Goal: Task Accomplishment & Management: Complete application form

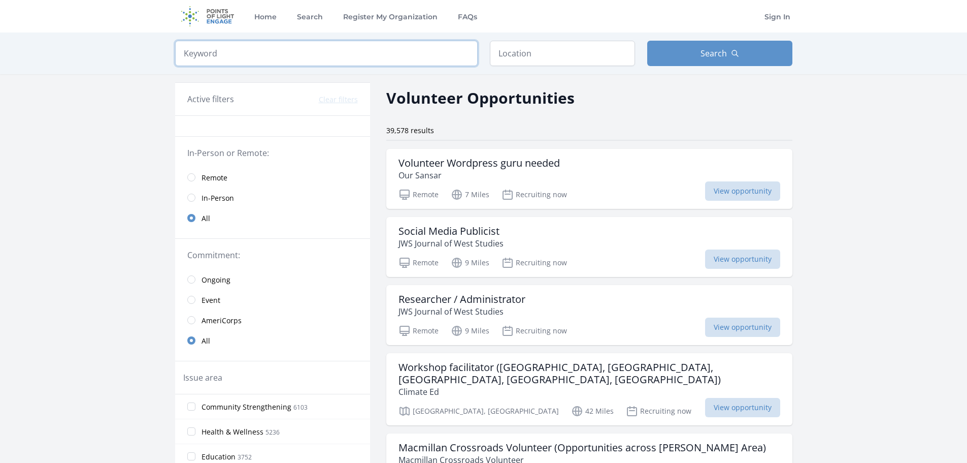
click at [278, 66] on input "search" at bounding box center [326, 53] width 303 height 25
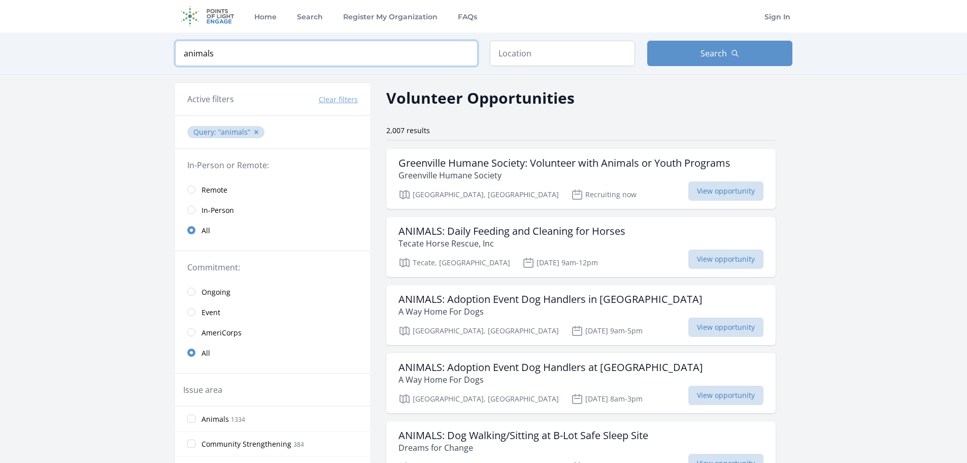
type input "animals"
click at [507, 66] on input "text" at bounding box center [562, 53] width 145 height 25
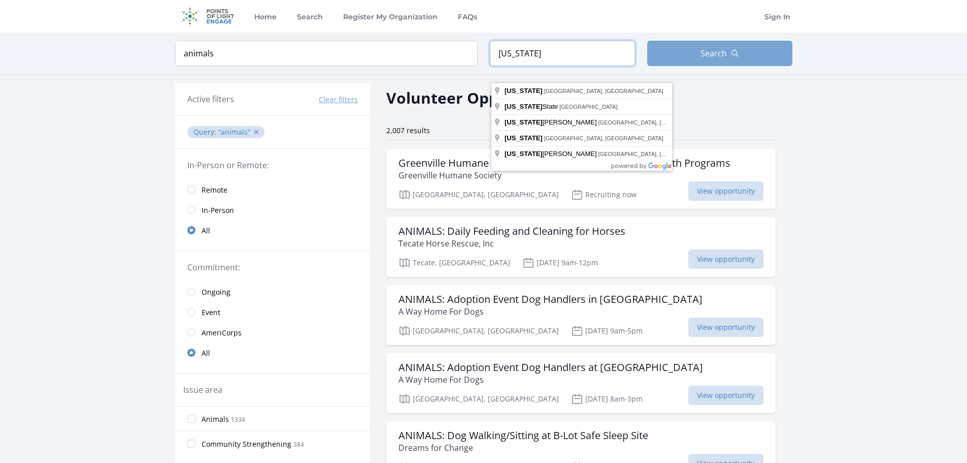
type input "new york"
click at [754, 66] on button "Search" at bounding box center [719, 53] width 145 height 25
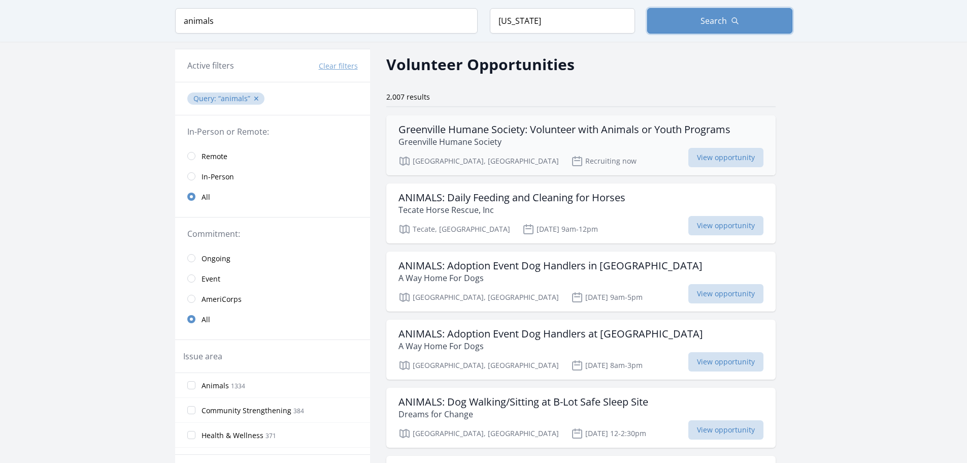
scroll to position [51, 0]
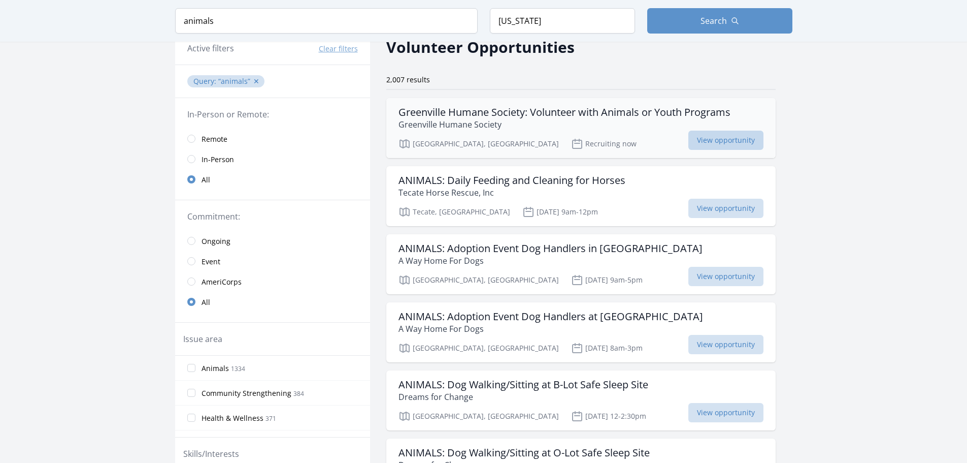
click at [733, 150] on span "View opportunity" at bounding box center [725, 139] width 75 height 19
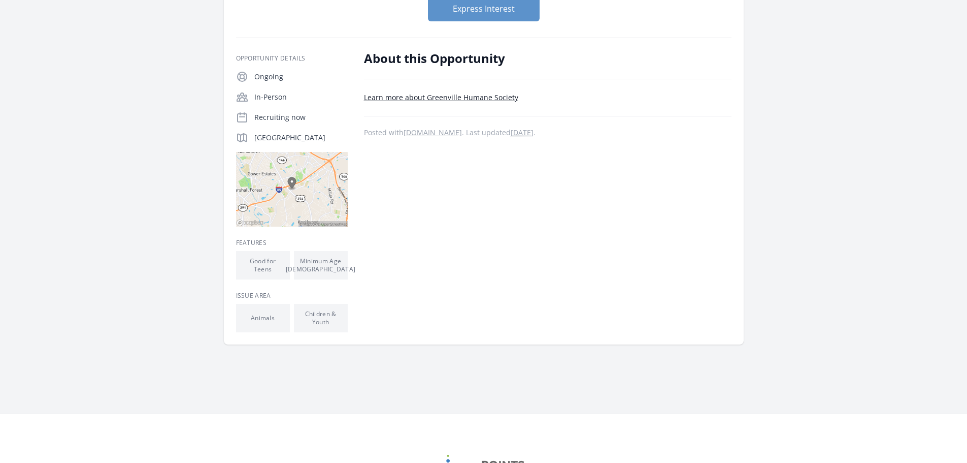
scroll to position [152, 0]
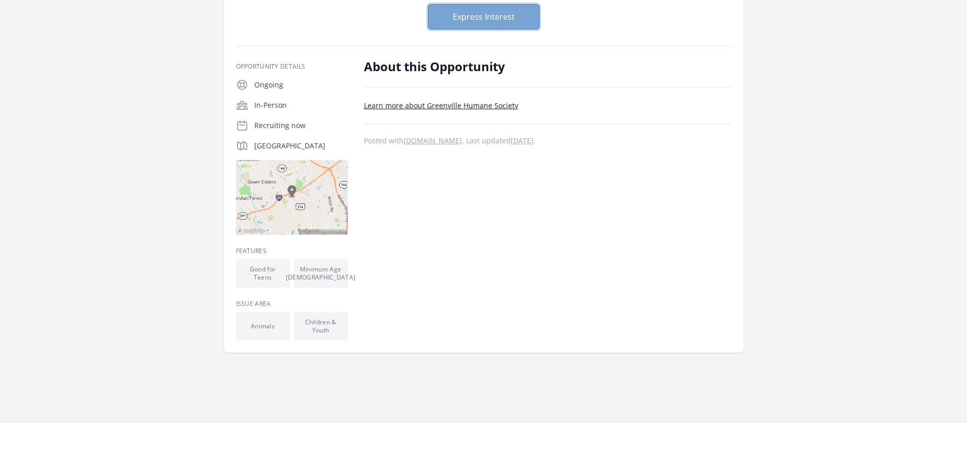
click at [483, 29] on button "Express Interest" at bounding box center [484, 16] width 112 height 25
